Goal: Information Seeking & Learning: Find specific fact

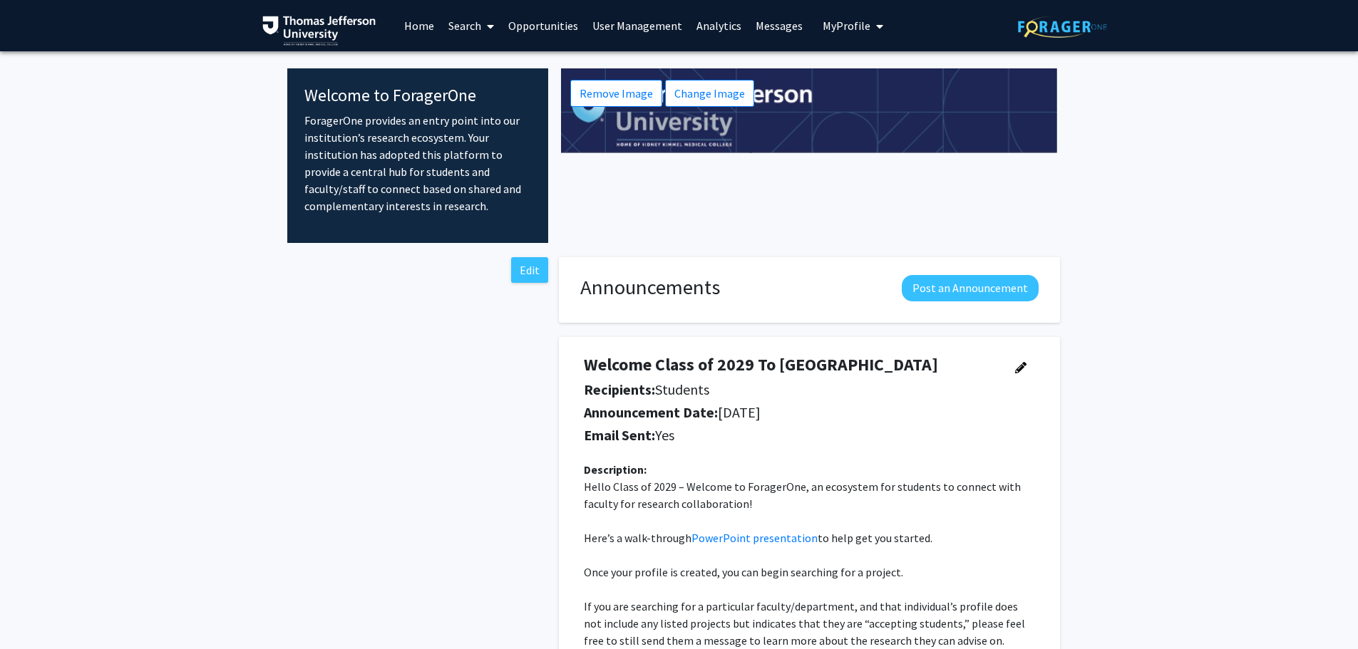
click at [643, 26] on link "User Management" at bounding box center [637, 26] width 104 height 50
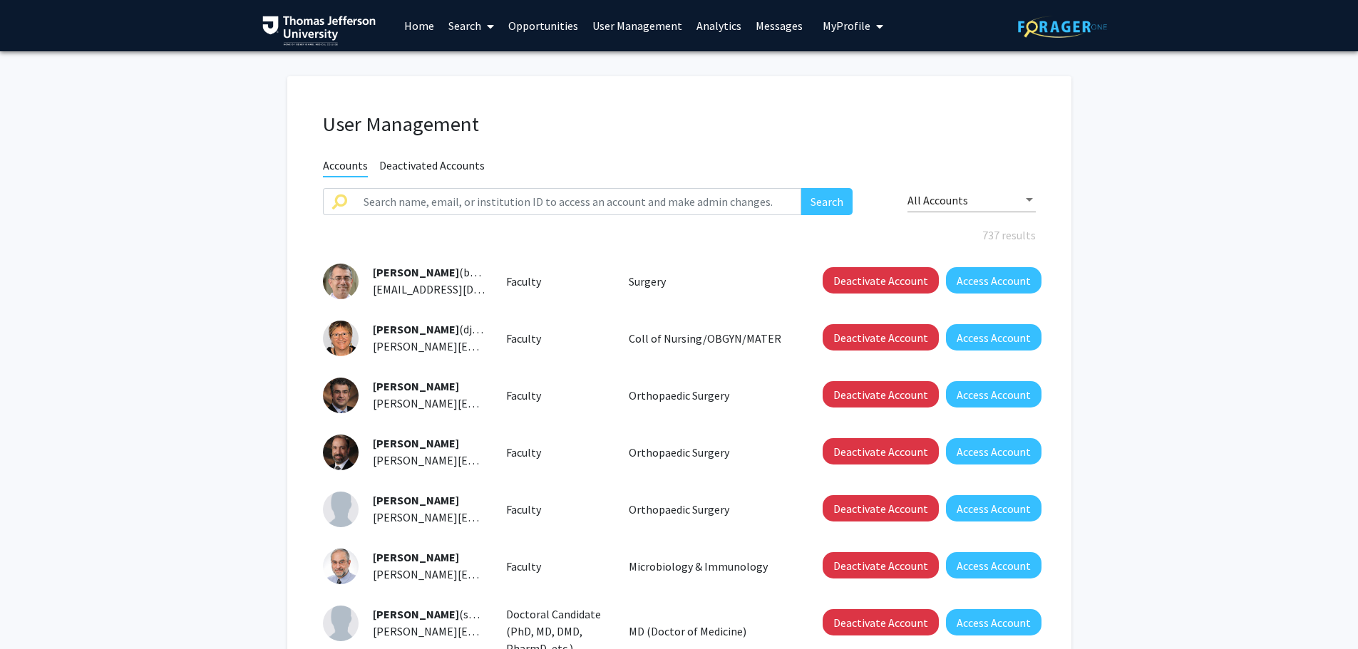
click at [715, 28] on link "Analytics" at bounding box center [718, 26] width 59 height 50
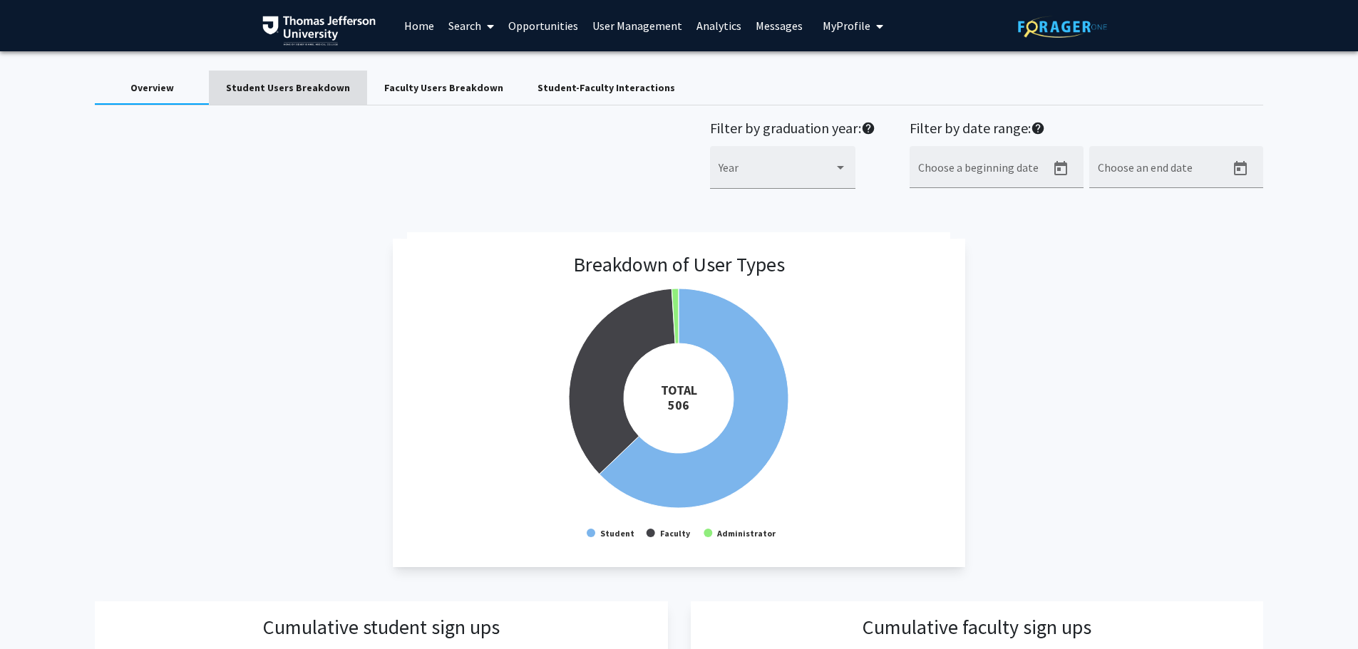
click at [309, 82] on div "Student Users Breakdown" at bounding box center [288, 88] width 124 height 15
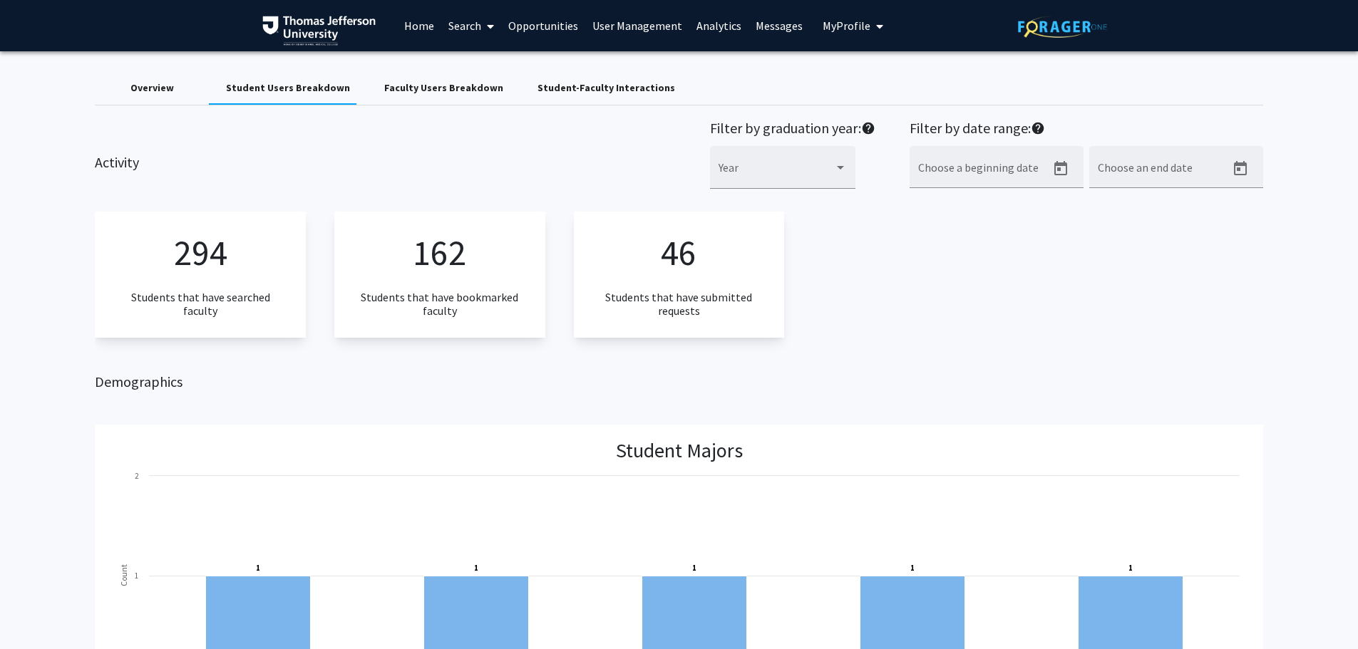
click at [566, 89] on div "Student-Faculty Interactions" at bounding box center [606, 88] width 138 height 15
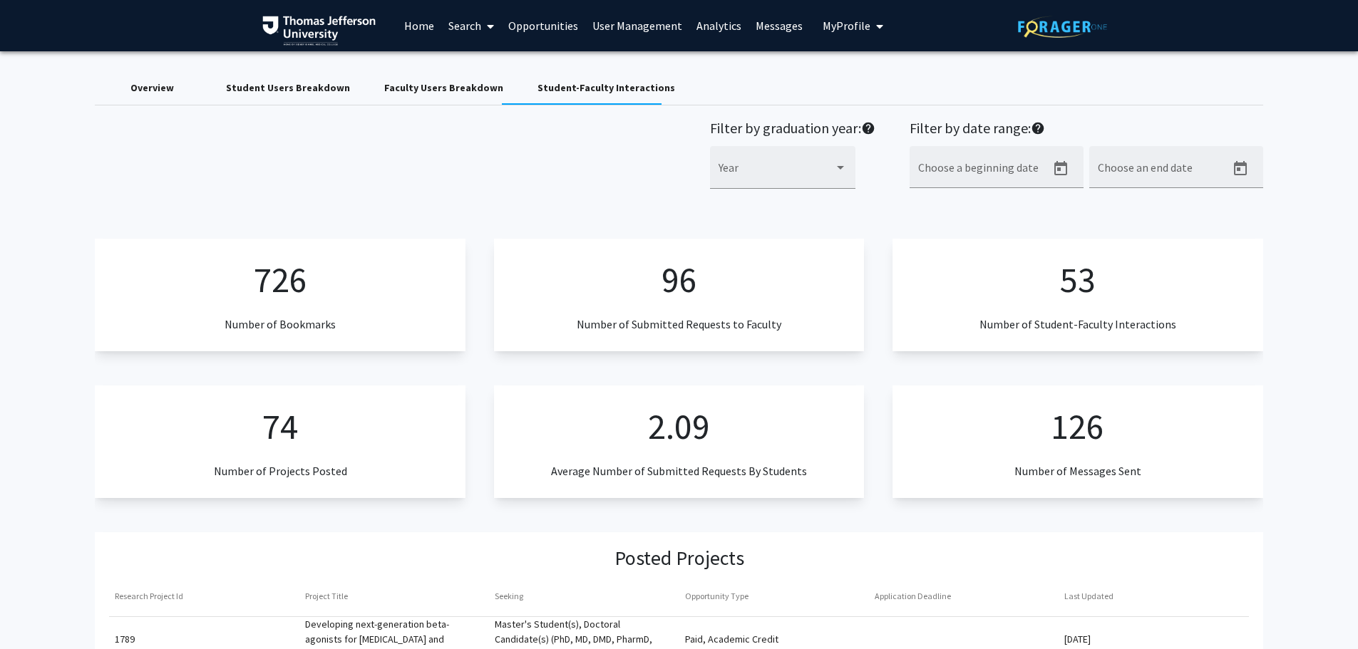
click at [510, 182] on div "Filter by graduation year: help Year Filter by date range: help Choose a beginn…" at bounding box center [678, 162] width 1189 height 85
click at [498, 200] on div "Filter by graduation year: help Year Filter by date range: help Choose a beginn…" at bounding box center [678, 162] width 1189 height 85
click at [451, 24] on link "Search" at bounding box center [471, 26] width 60 height 50
click at [488, 67] on span "Faculty/Staff" at bounding box center [493, 65] width 105 height 29
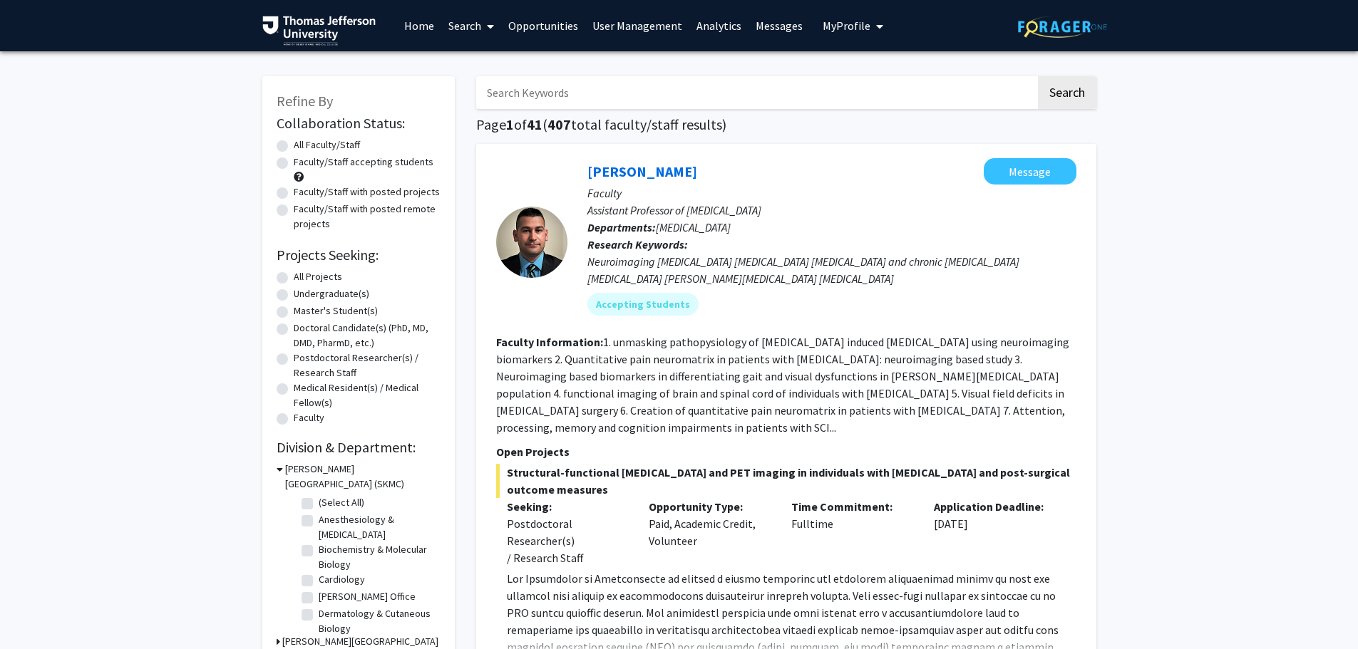
click at [698, 87] on input "Search Keywords" at bounding box center [755, 92] width 559 height 33
type input "[PERSON_NAME]"
click at [1038, 76] on button "Search" at bounding box center [1067, 92] width 58 height 33
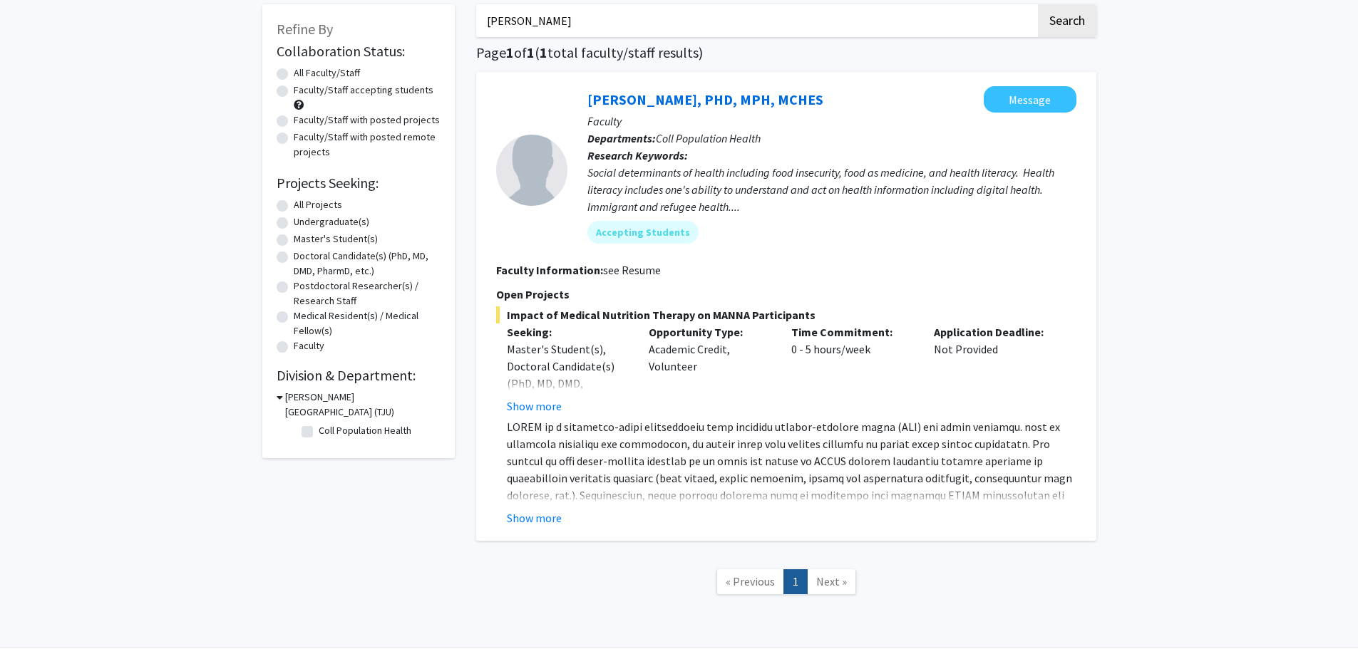
scroll to position [121, 0]
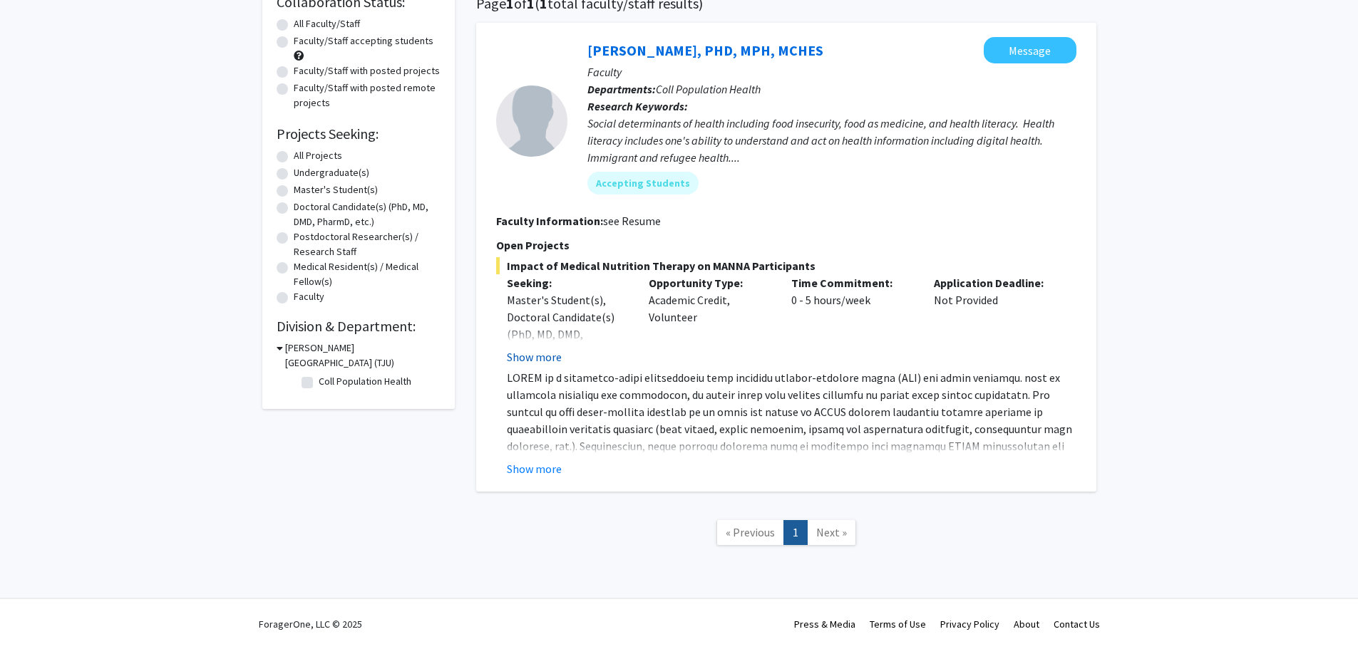
click at [527, 351] on button "Show more" at bounding box center [534, 356] width 55 height 17
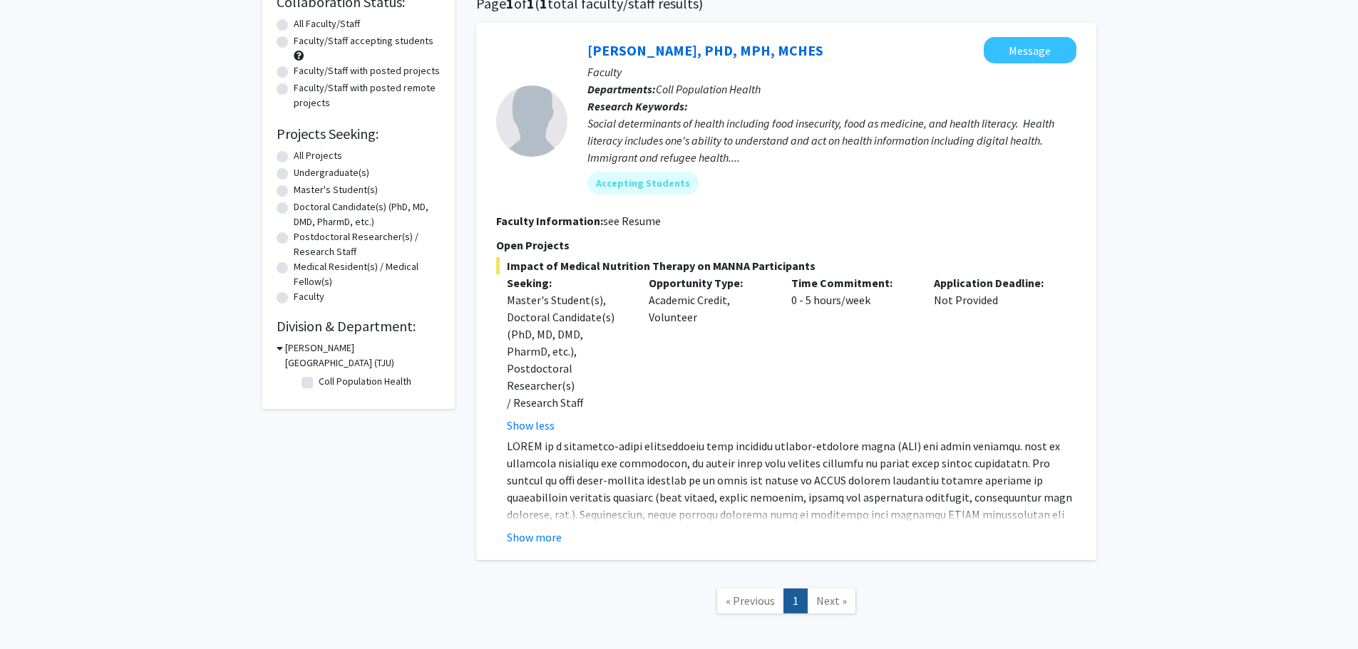
click at [541, 417] on button "Show less" at bounding box center [531, 425] width 48 height 17
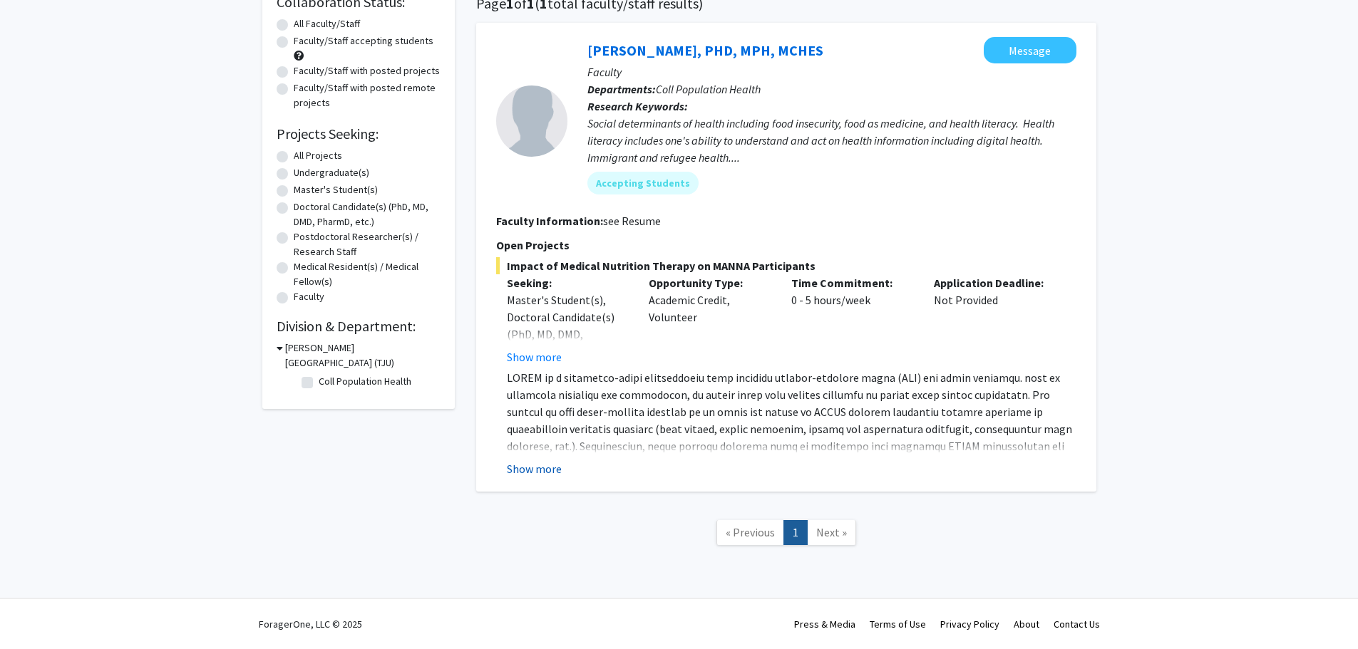
click at [551, 472] on button "Show more" at bounding box center [534, 468] width 55 height 17
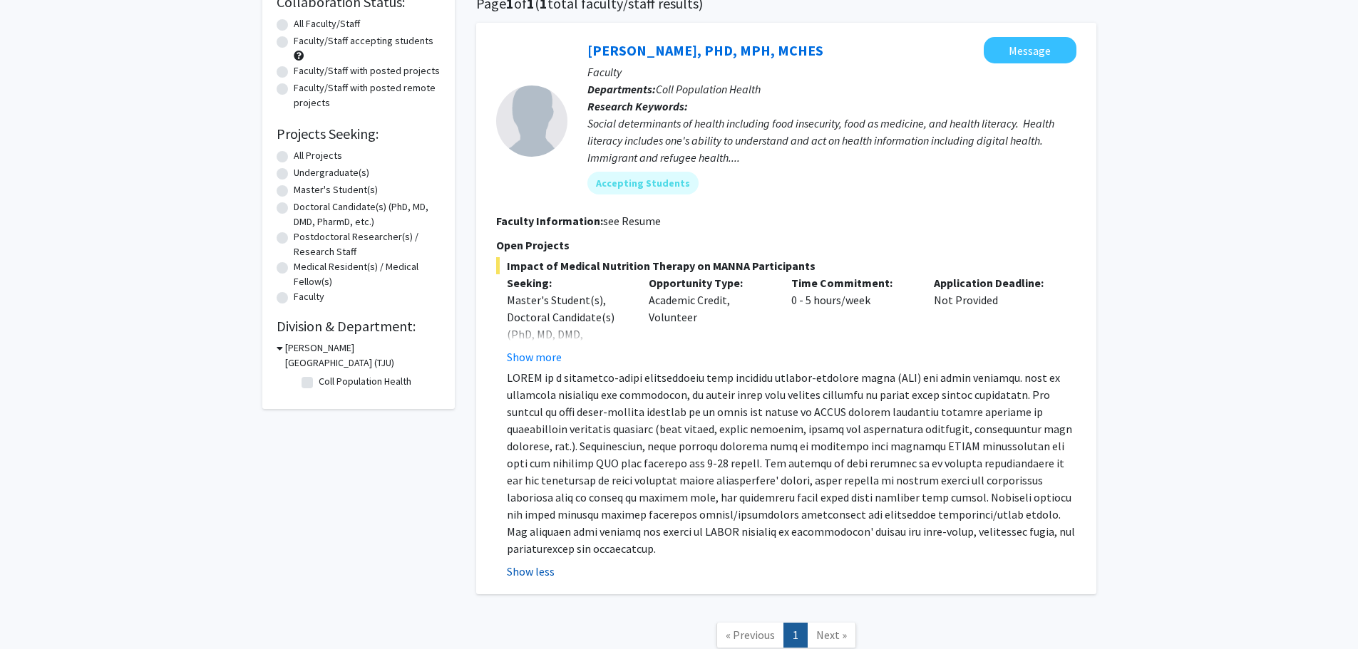
click at [547, 570] on button "Show less" at bounding box center [531, 571] width 48 height 17
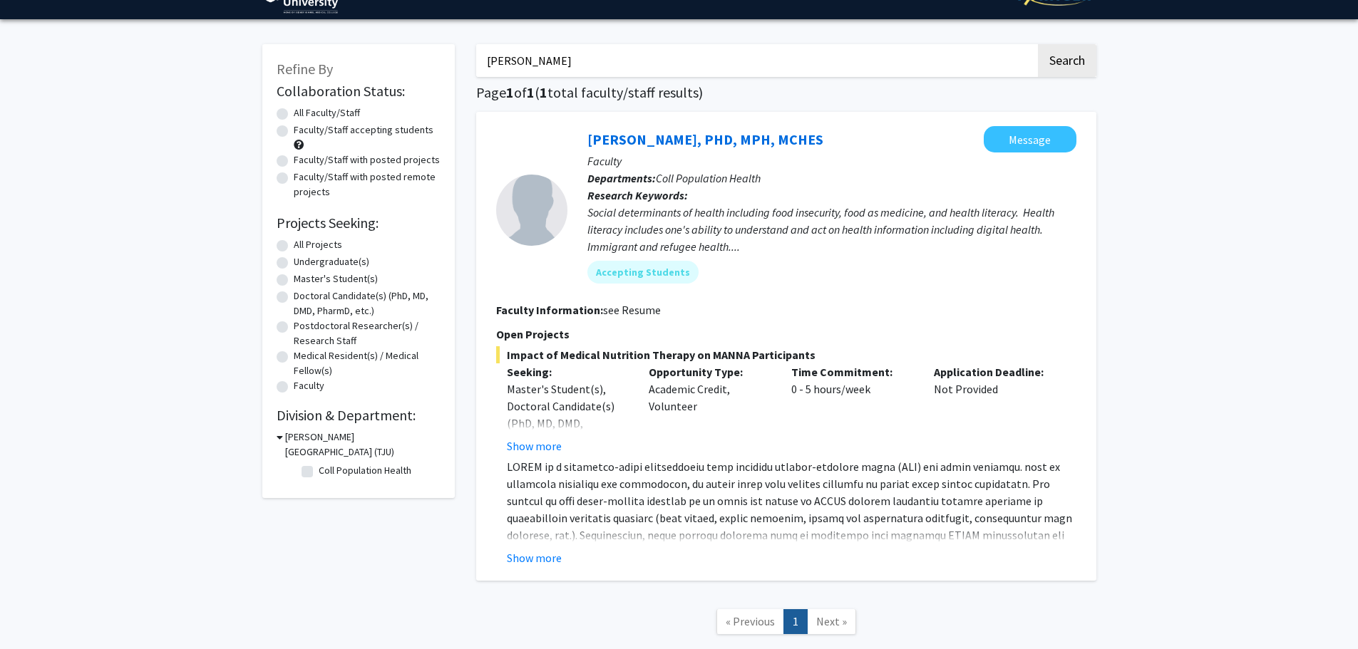
scroll to position [0, 0]
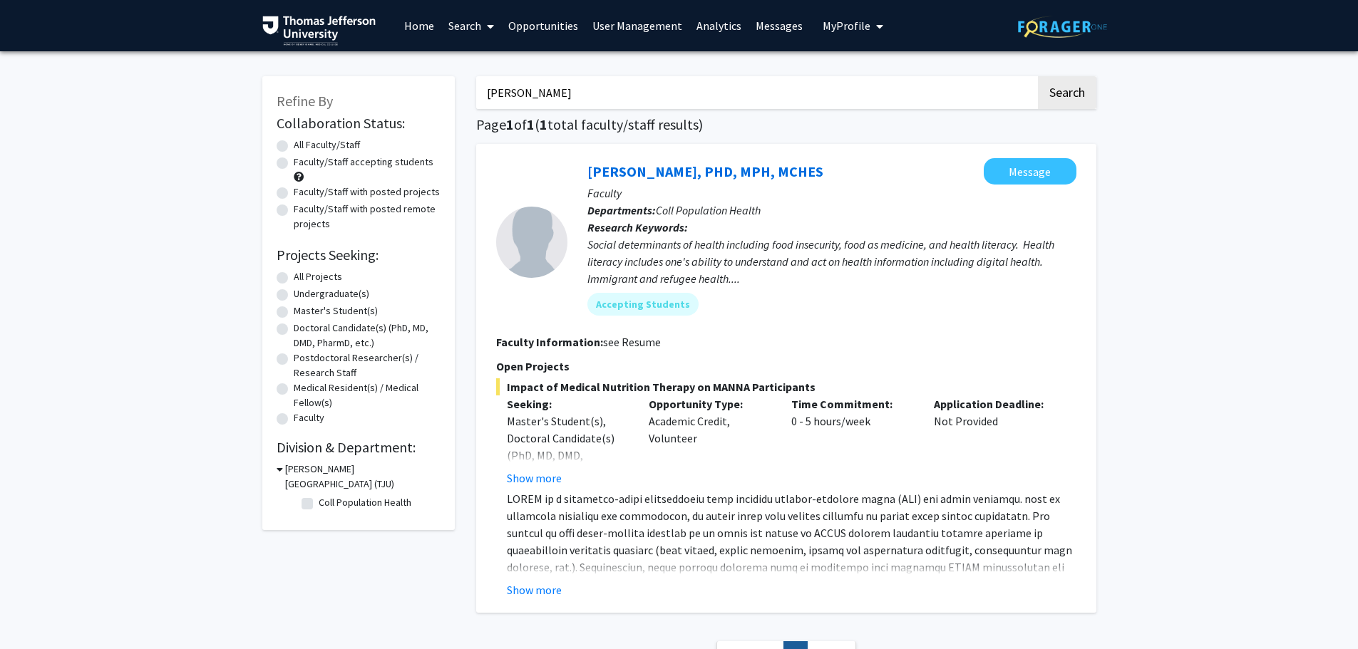
click at [1150, 281] on div "Refine By Collaboration Status: Collaboration Status All Faculty/Staff Collabor…" at bounding box center [679, 389] width 1358 height 676
click at [416, 28] on link "Home" at bounding box center [419, 26] width 44 height 50
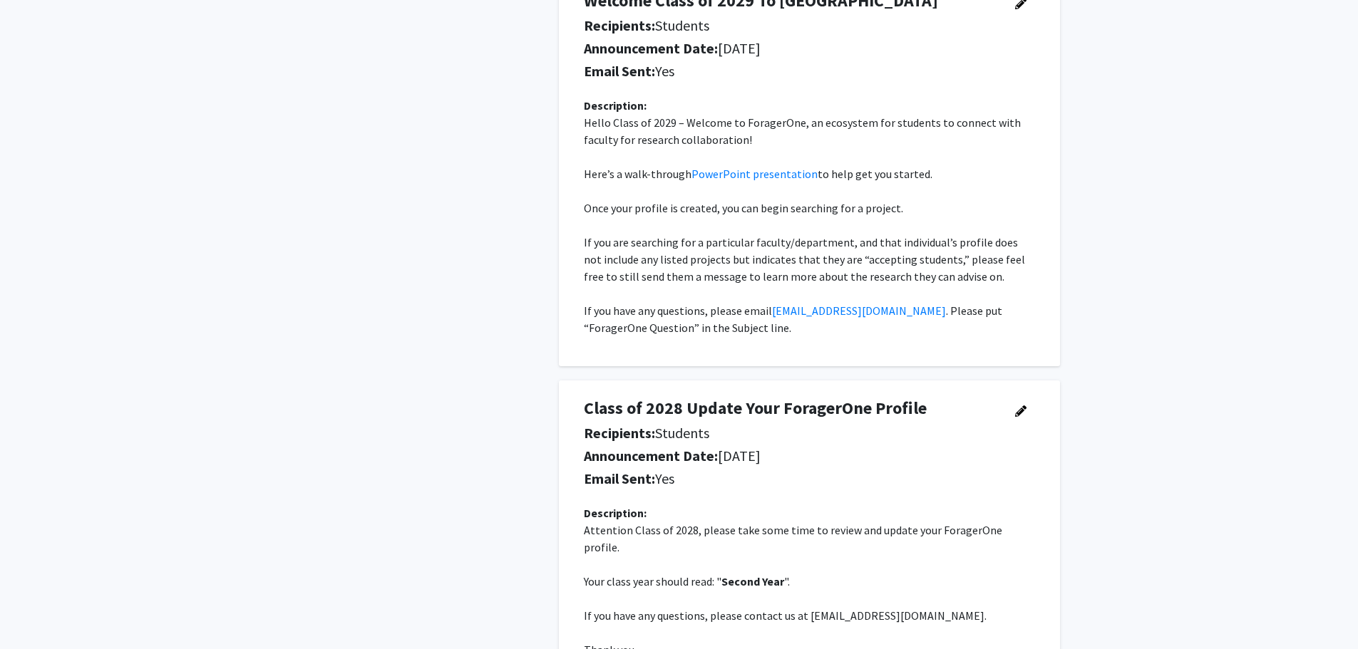
scroll to position [285, 0]
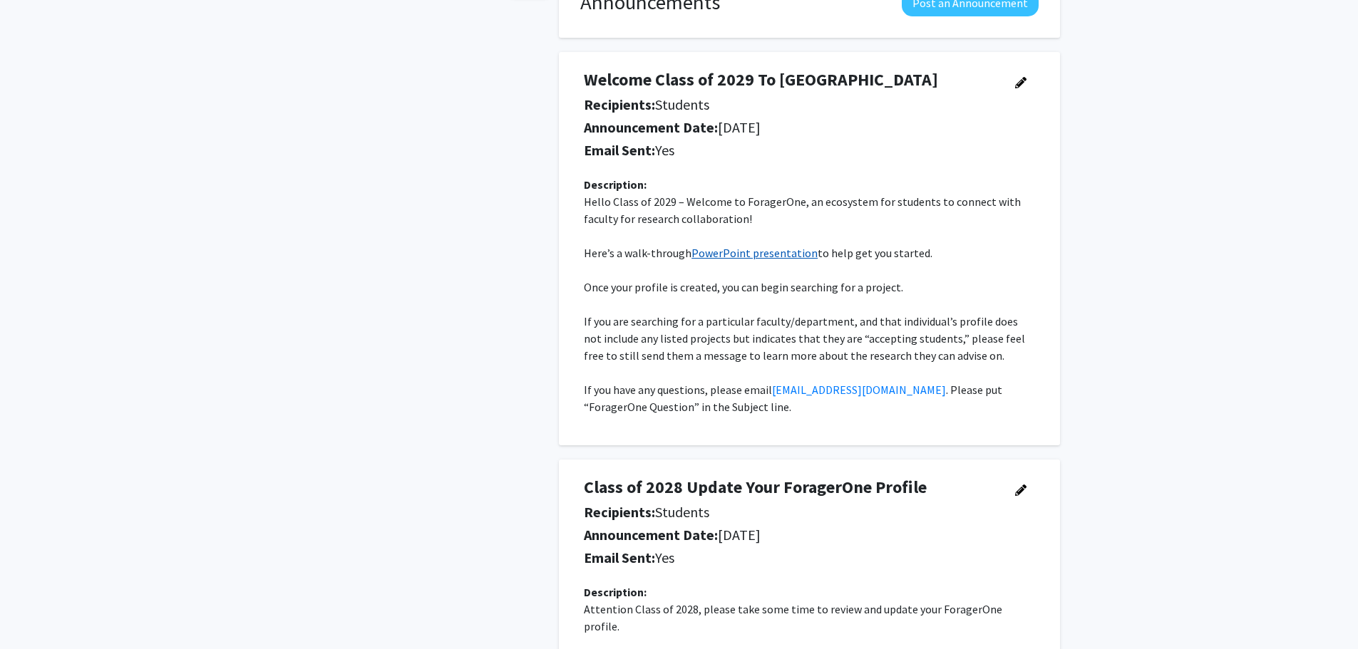
click at [775, 257] on link "PowerPoint presentation" at bounding box center [754, 253] width 126 height 14
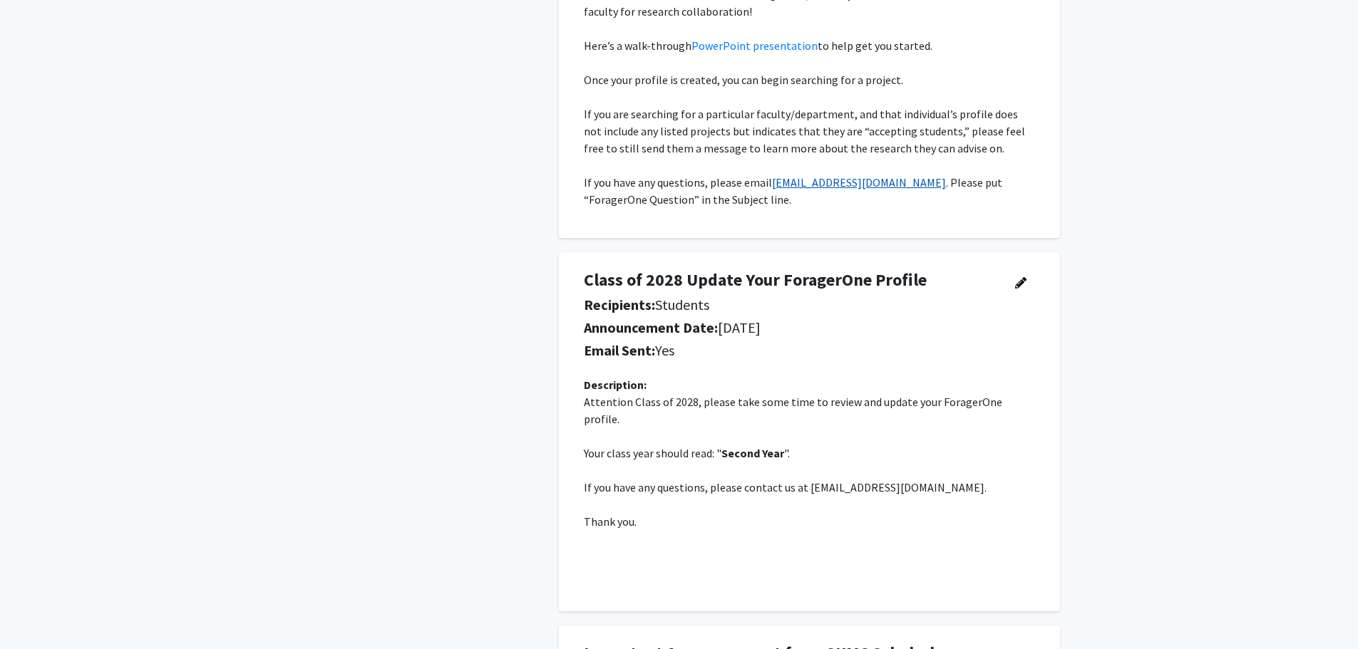
scroll to position [0, 0]
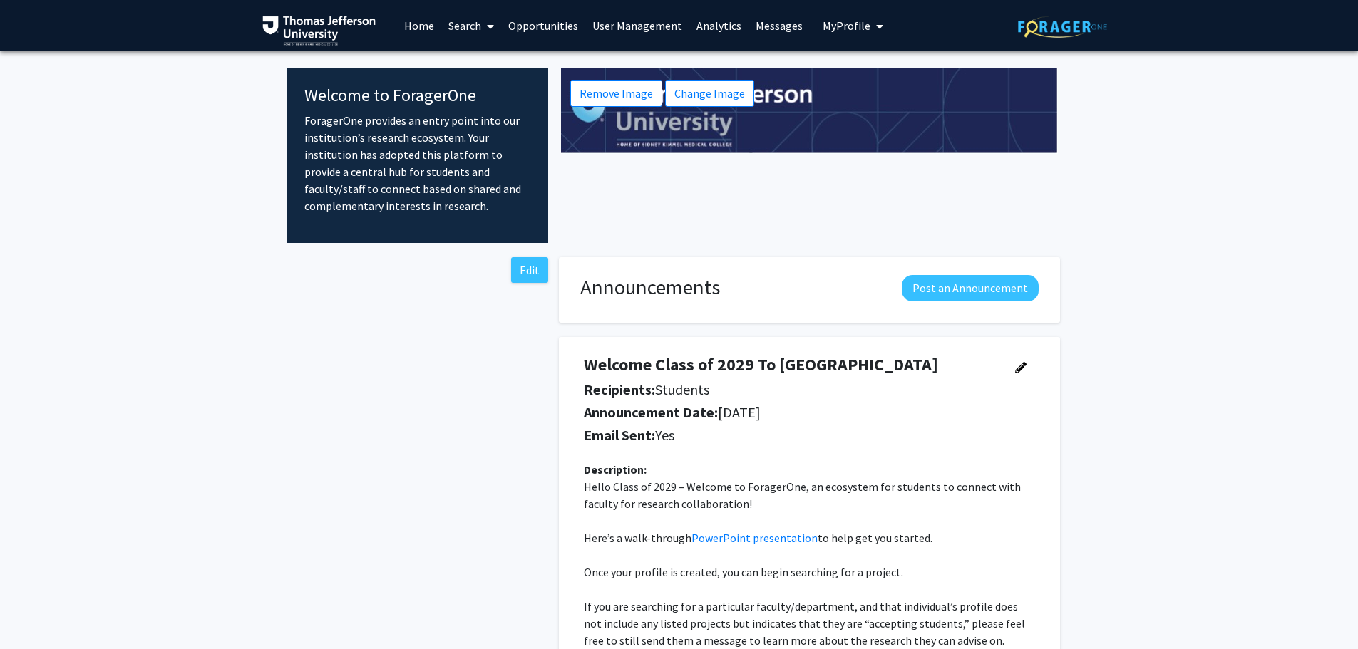
click at [535, 27] on link "Opportunities" at bounding box center [543, 26] width 84 height 50
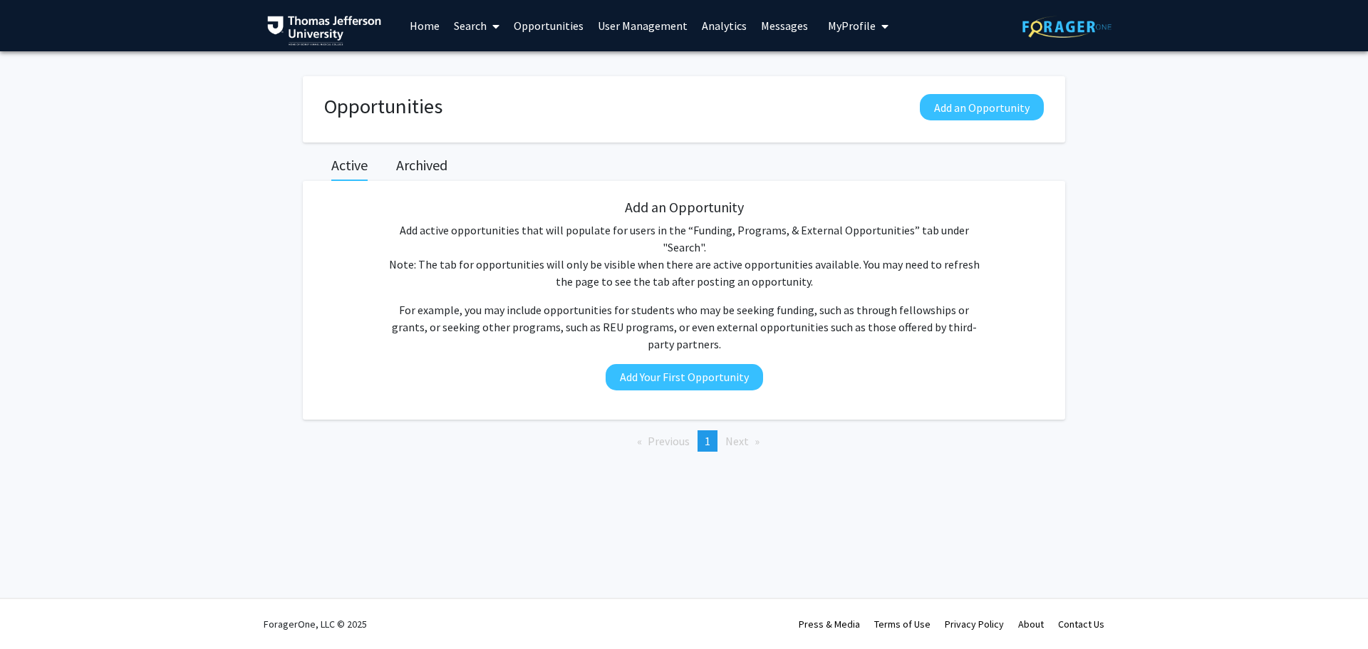
click at [415, 31] on link "Home" at bounding box center [425, 26] width 44 height 50
